Goal: Communication & Community: Ask a question

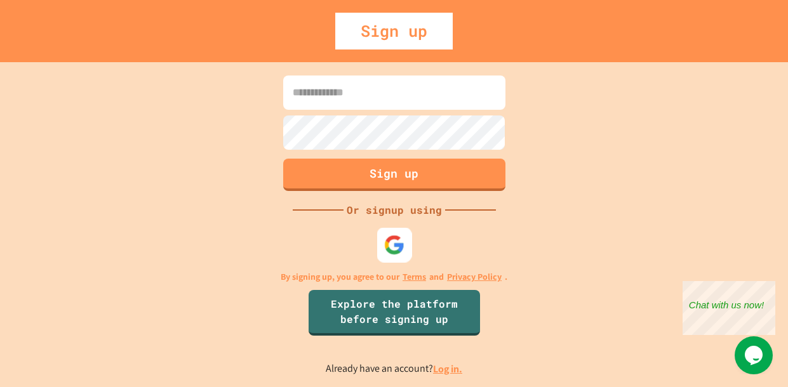
click at [394, 246] on img at bounding box center [393, 244] width 21 height 21
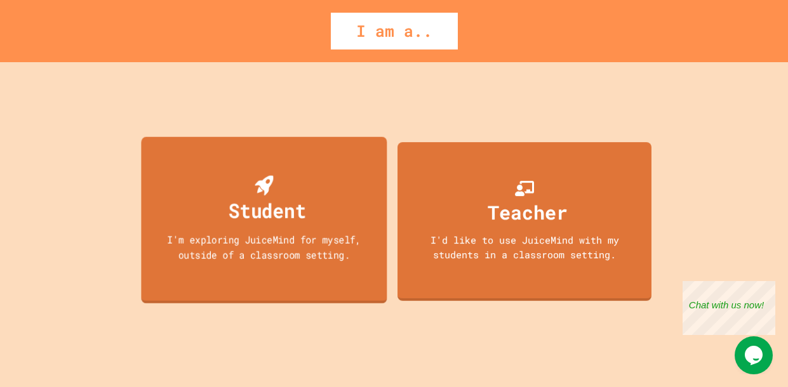
click at [145, 244] on div "Student I'm exploring JuiceMind for myself, outside of a classroom setting." at bounding box center [264, 220] width 246 height 167
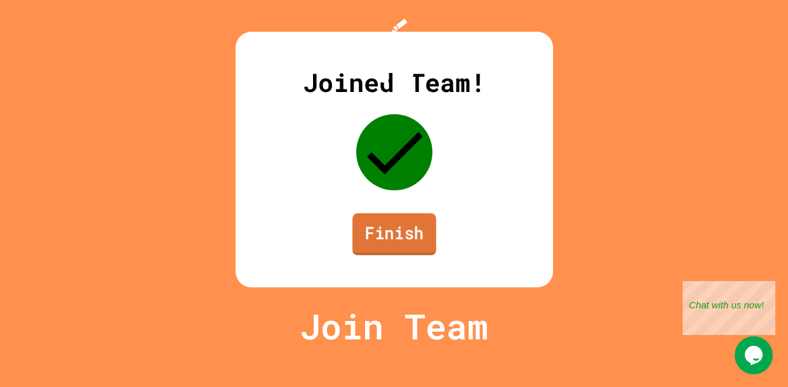
click at [374, 255] on link "Finish" at bounding box center [394, 234] width 84 height 42
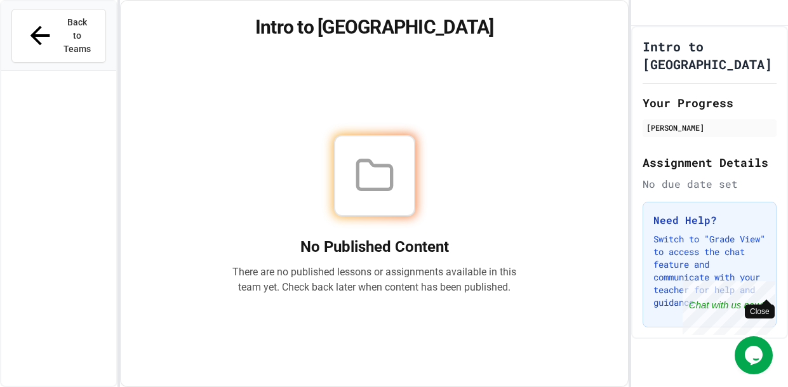
click at [759, 288] on div "Close" at bounding box center [766, 289] width 16 height 16
click at [355, 208] on div at bounding box center [374, 175] width 81 height 81
click at [346, 226] on div "No Published Content There are no published lessons or assignments available in…" at bounding box center [374, 215] width 284 height 160
click at [420, 314] on div "No Published Content There are no published lessons or assignments available in…" at bounding box center [374, 215] width 477 height 312
click at [751, 357] on icon "Chat widget" at bounding box center [754, 355] width 18 height 19
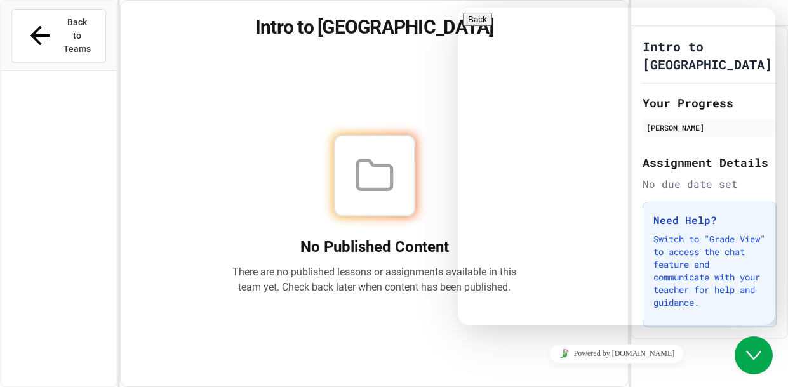
click at [458, 8] on textarea at bounding box center [458, 8] width 0 height 0
type textarea "*"
type textarea "**********"
type textarea "******"
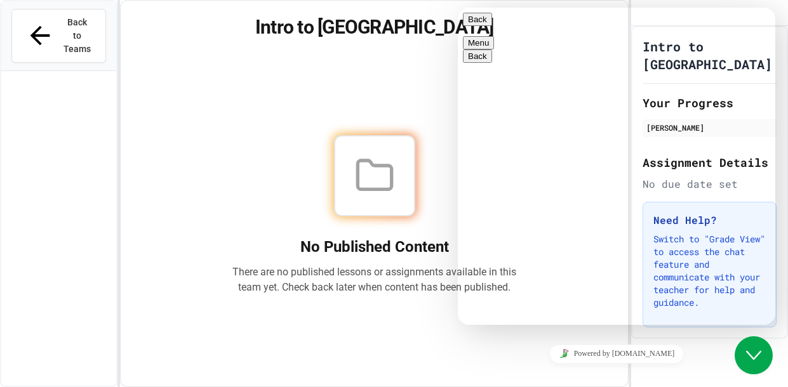
click at [494, 36] on button "Menu" at bounding box center [478, 42] width 31 height 13
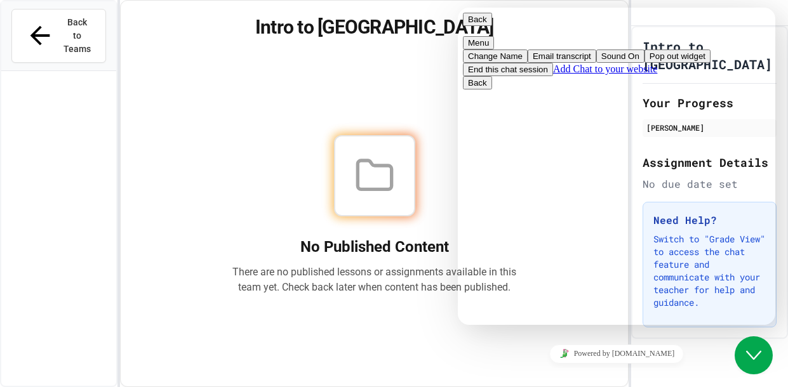
click at [494, 36] on button "Menu" at bounding box center [478, 42] width 31 height 13
